Goal: Task Accomplishment & Management: Complete application form

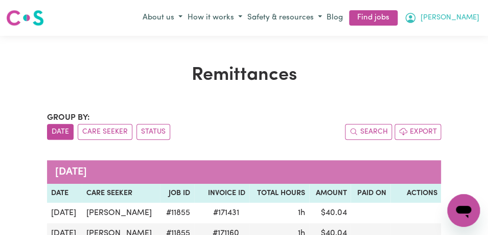
click at [465, 20] on button "[PERSON_NAME]" at bounding box center [442, 17] width 80 height 17
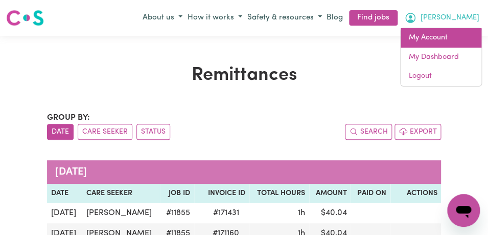
click at [454, 41] on link "My Account" at bounding box center [441, 37] width 81 height 19
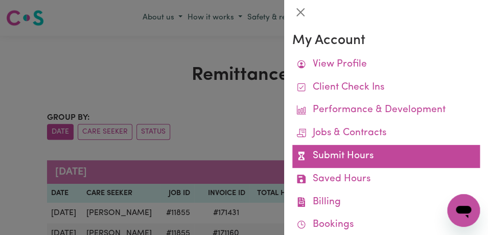
click at [392, 158] on link "Submit Hours" at bounding box center [386, 156] width 188 height 23
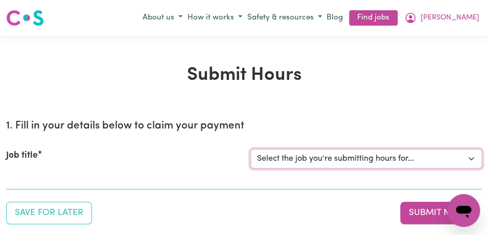
select select "11855"
click option "[[PERSON_NAME]] Support Worker Needed For Personal Care In the Morning- [PERSON…" at bounding box center [0, 0] width 0 height 0
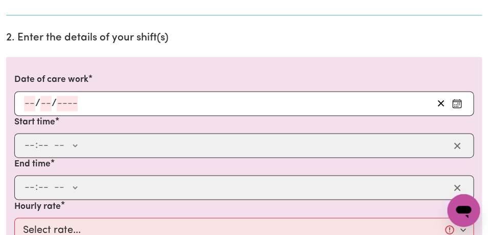
scroll to position [282, 0]
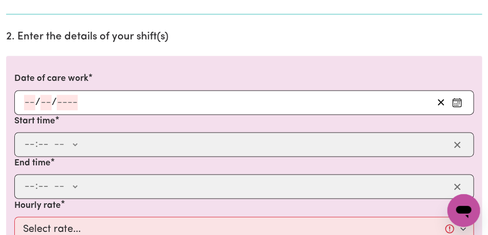
click at [460, 99] on icon "Enter the date of care work" at bounding box center [457, 102] width 10 height 10
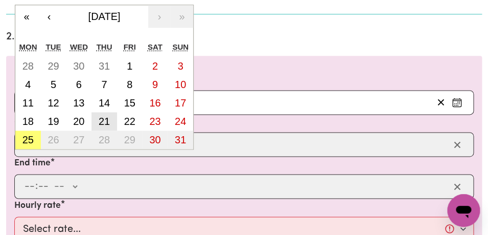
click at [108, 120] on abbr "21" at bounding box center [104, 121] width 11 height 11
type input "[DATE]"
type input "21"
type input "8"
type input "2025"
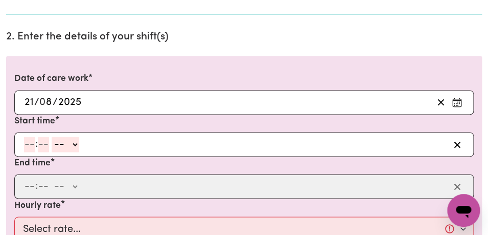
click at [30, 146] on input "number" at bounding box center [29, 143] width 11 height 15
type input "8"
type input "00"
select select "am"
click option "AM" at bounding box center [0, 0] width 0 height 0
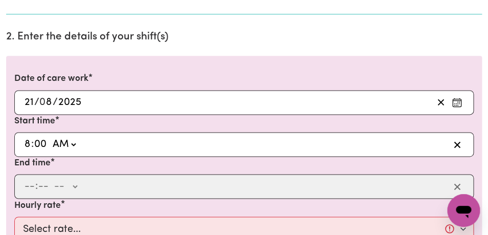
type input "08:00"
type input "0"
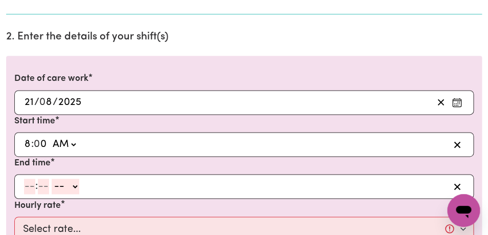
click at [32, 189] on input "number" at bounding box center [29, 185] width 11 height 15
type input "9"
type input "00"
select select "am"
click option "AM" at bounding box center [0, 0] width 0 height 0
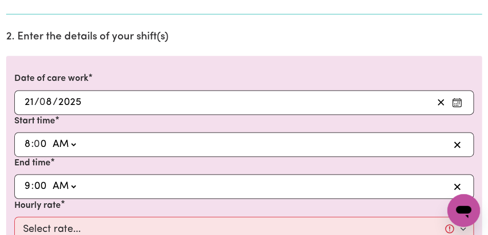
type input "09:00"
type input "0"
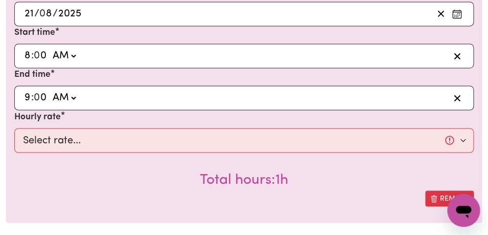
scroll to position [376, 0]
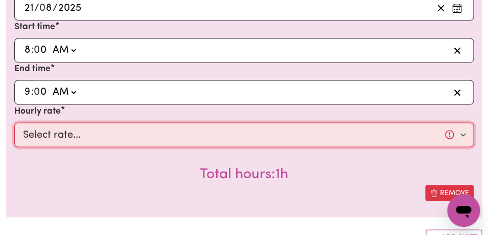
select select "44-Weekday"
click option "$44.00 (Weekday)" at bounding box center [0, 0] width 0 height 0
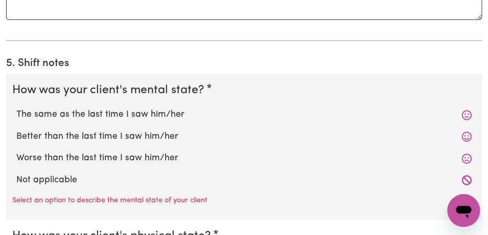
scroll to position [855, 0]
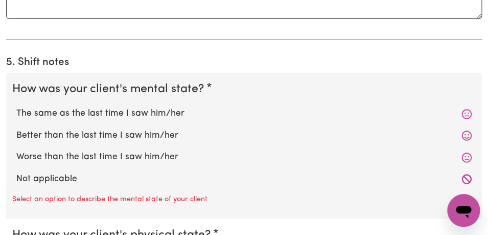
click at [206, 112] on label "The same as the last time I saw him/her" at bounding box center [243, 113] width 455 height 13
click at [16, 107] on input "The same as the last time I saw him/her" at bounding box center [16, 106] width 1 height 1
radio input "true"
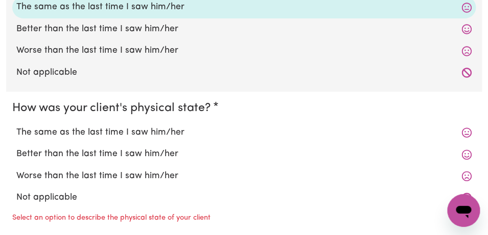
scroll to position [964, 0]
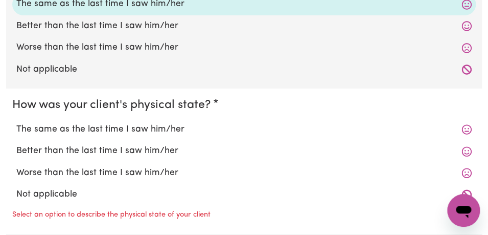
click at [185, 130] on label "The same as the last time I saw him/her" at bounding box center [243, 129] width 455 height 13
click at [16, 123] on input "The same as the last time I saw him/her" at bounding box center [16, 122] width 1 height 1
radio input "true"
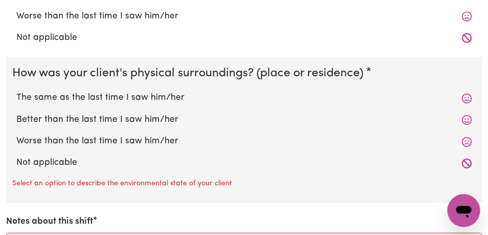
scroll to position [1123, 0]
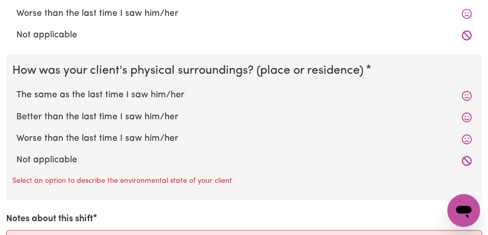
click at [180, 101] on label "The same as the last time I saw him/her" at bounding box center [243, 94] width 455 height 13
click at [16, 88] on input "The same as the last time I saw him/her" at bounding box center [16, 88] width 1 height 1
radio input "true"
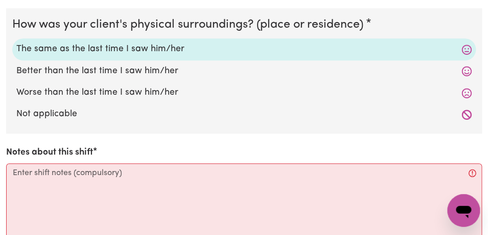
scroll to position [1169, 0]
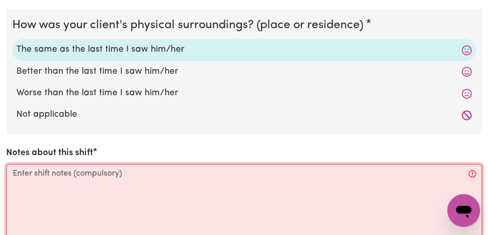
click at [146, 179] on textarea "Notes about this shift" at bounding box center [244, 202] width 476 height 77
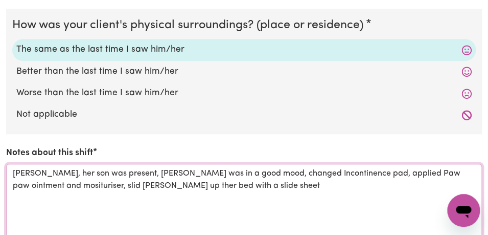
click at [118, 187] on textarea "[PERSON_NAME], her son was present, [PERSON_NAME] was in a good mood, changed I…" at bounding box center [244, 202] width 476 height 77
click at [209, 186] on textarea "[PERSON_NAME], her son was present, [PERSON_NAME] was in a good mood, changed I…" at bounding box center [244, 202] width 476 height 77
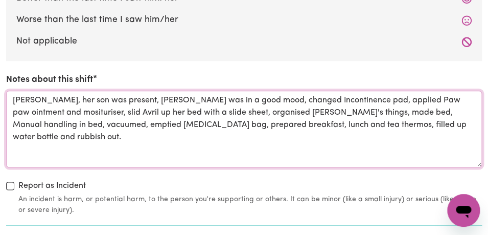
scroll to position [1243, 0]
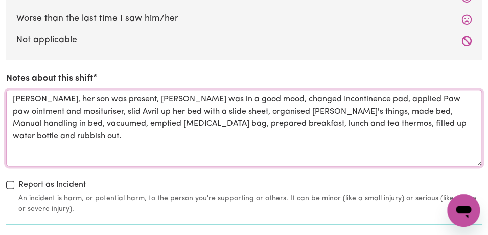
click at [31, 113] on textarea "[PERSON_NAME], her son was present, [PERSON_NAME] was in a good mood, changed I…" at bounding box center [244, 127] width 476 height 77
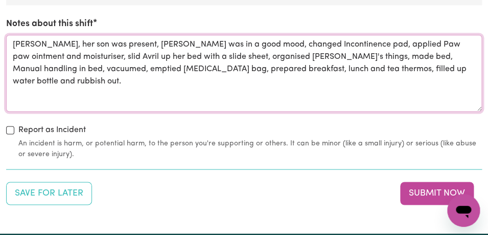
scroll to position [1313, 0]
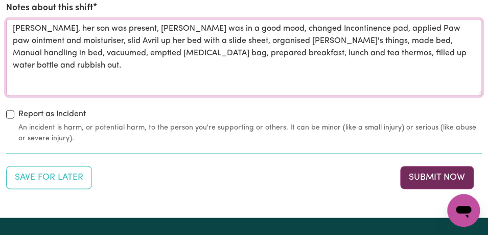
type textarea "[PERSON_NAME], her son was present, [PERSON_NAME] was in a good mood, changed I…"
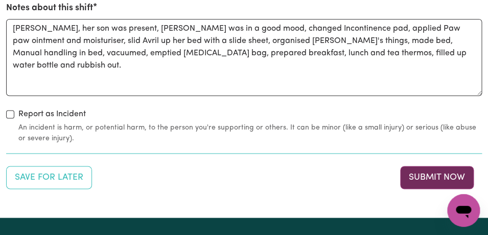
click at [430, 179] on button "Submit Now" at bounding box center [437, 177] width 74 height 22
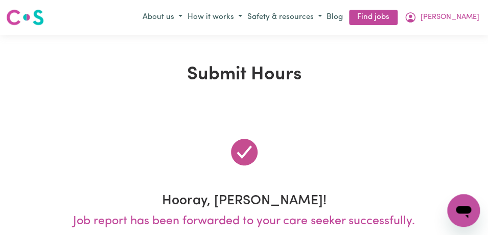
scroll to position [0, 0]
